Goal: Task Accomplishment & Management: Manage account settings

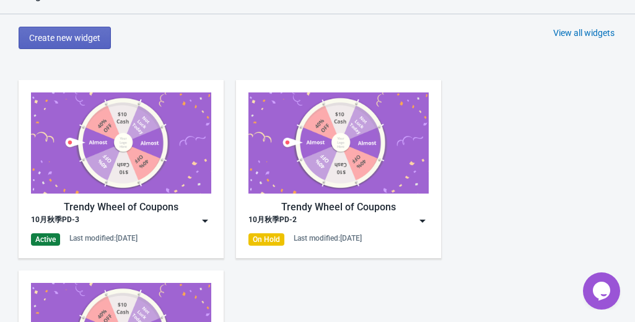
scroll to position [558, 0]
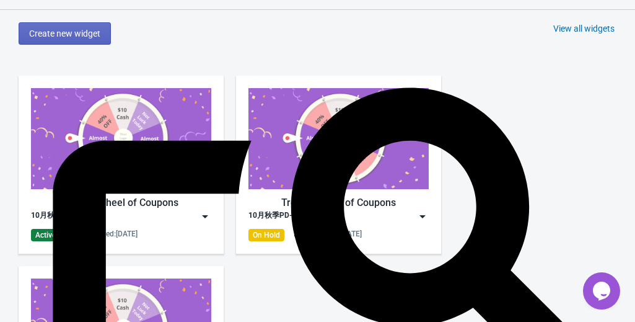
click at [92, 180] on img at bounding box center [121, 138] width 180 height 101
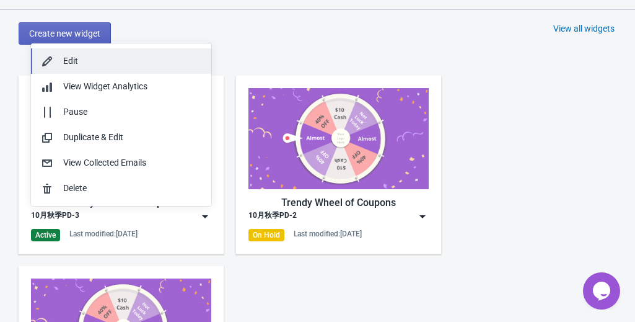
click at [99, 64] on div "Edit" at bounding box center [132, 61] width 138 height 13
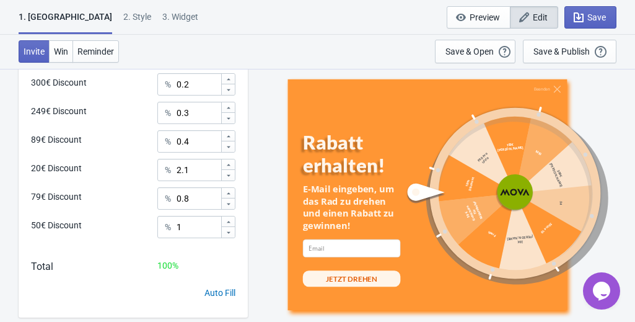
scroll to position [811, 0]
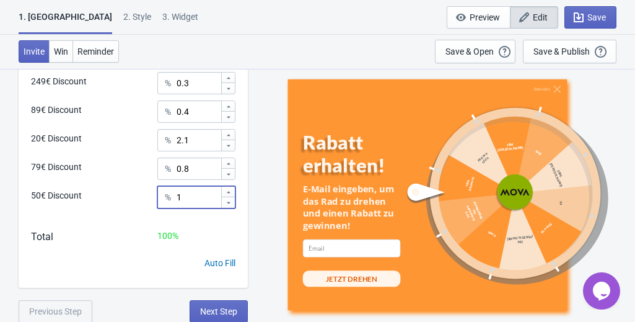
click at [185, 199] on input "1" at bounding box center [198, 197] width 45 height 22
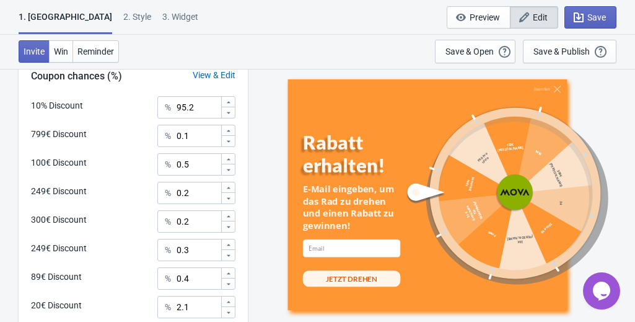
scroll to position [625, 0]
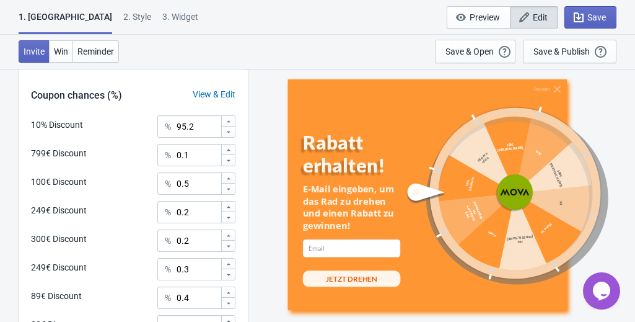
type input "3"
click at [183, 123] on input "95.2" at bounding box center [198, 126] width 45 height 22
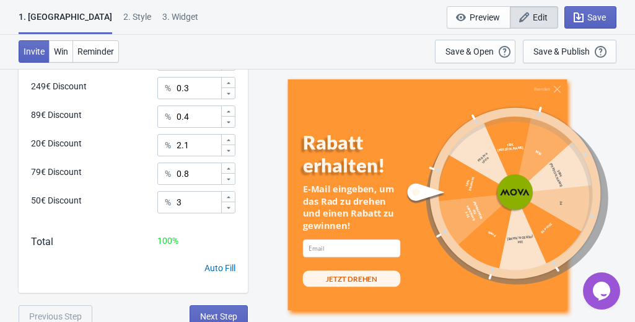
scroll to position [811, 0]
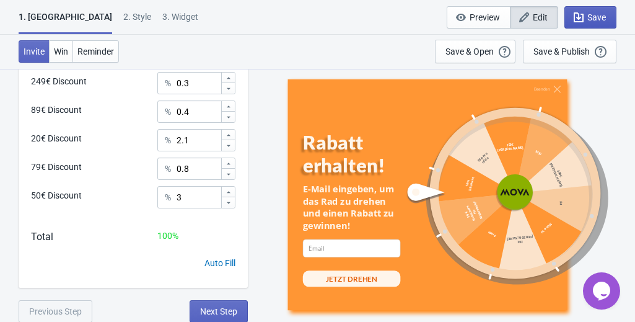
type input "93.2"
click at [593, 24] on button "Save" at bounding box center [591, 17] width 52 height 22
click at [610, 15] on button "Save" at bounding box center [591, 17] width 52 height 22
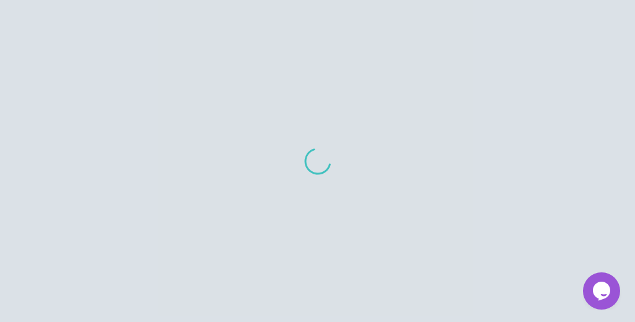
scroll to position [755, 0]
